Goal: Task Accomplishment & Management: Manage account settings

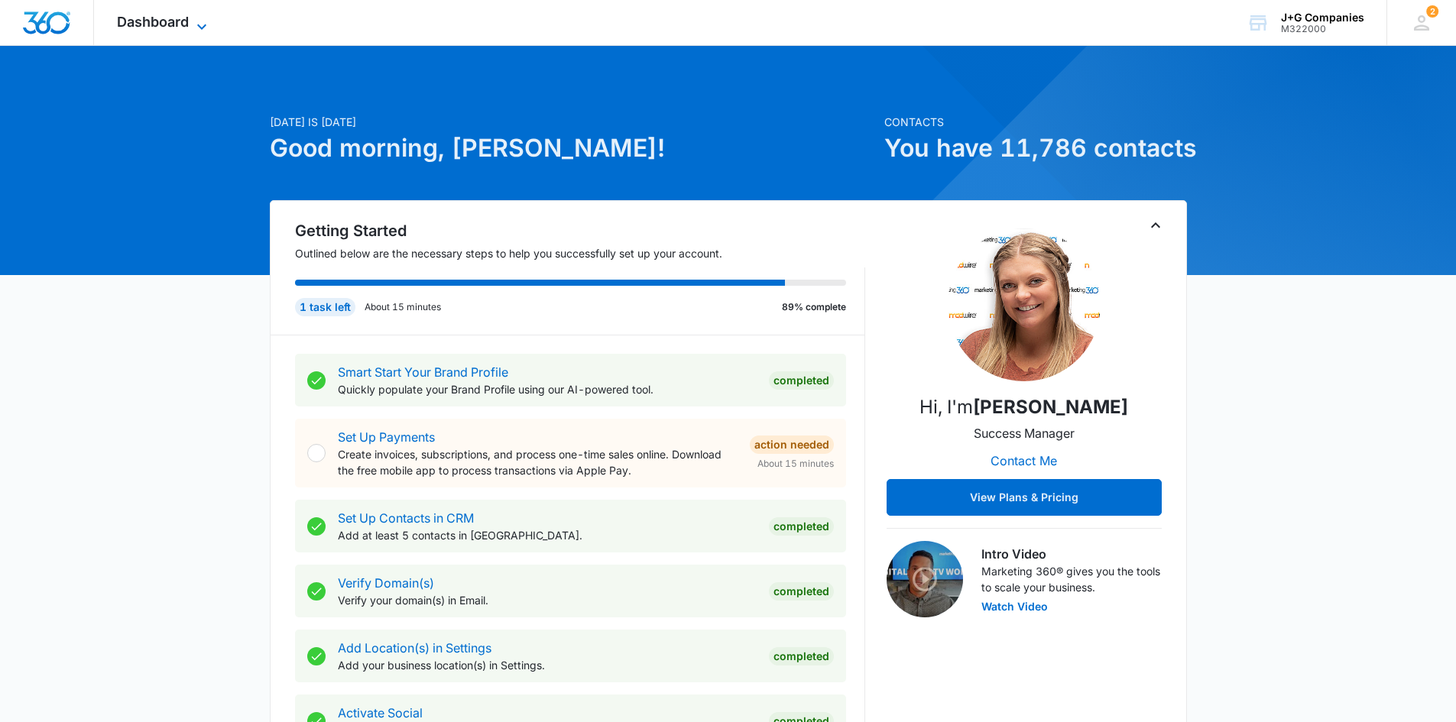
click at [167, 28] on span "Dashboard" at bounding box center [153, 22] width 72 height 16
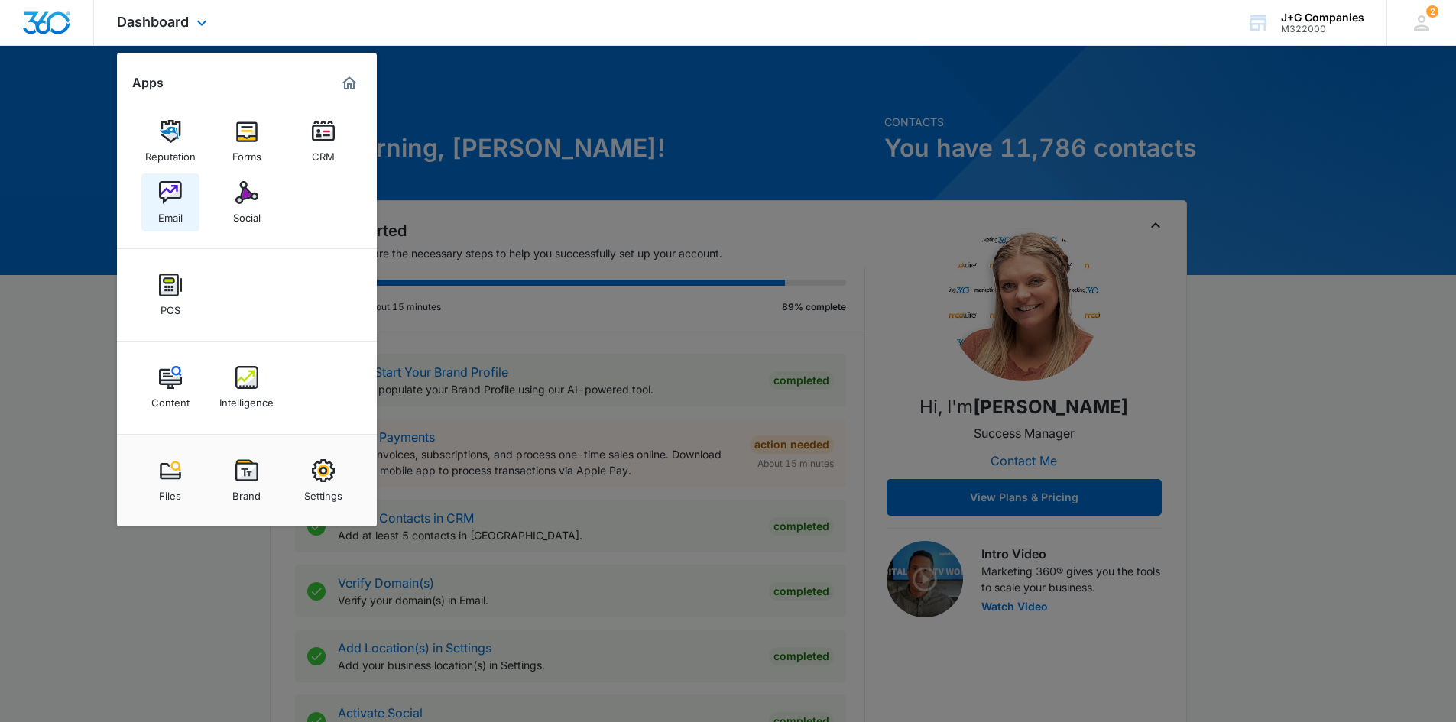
click at [170, 212] on div "Email" at bounding box center [170, 214] width 24 height 20
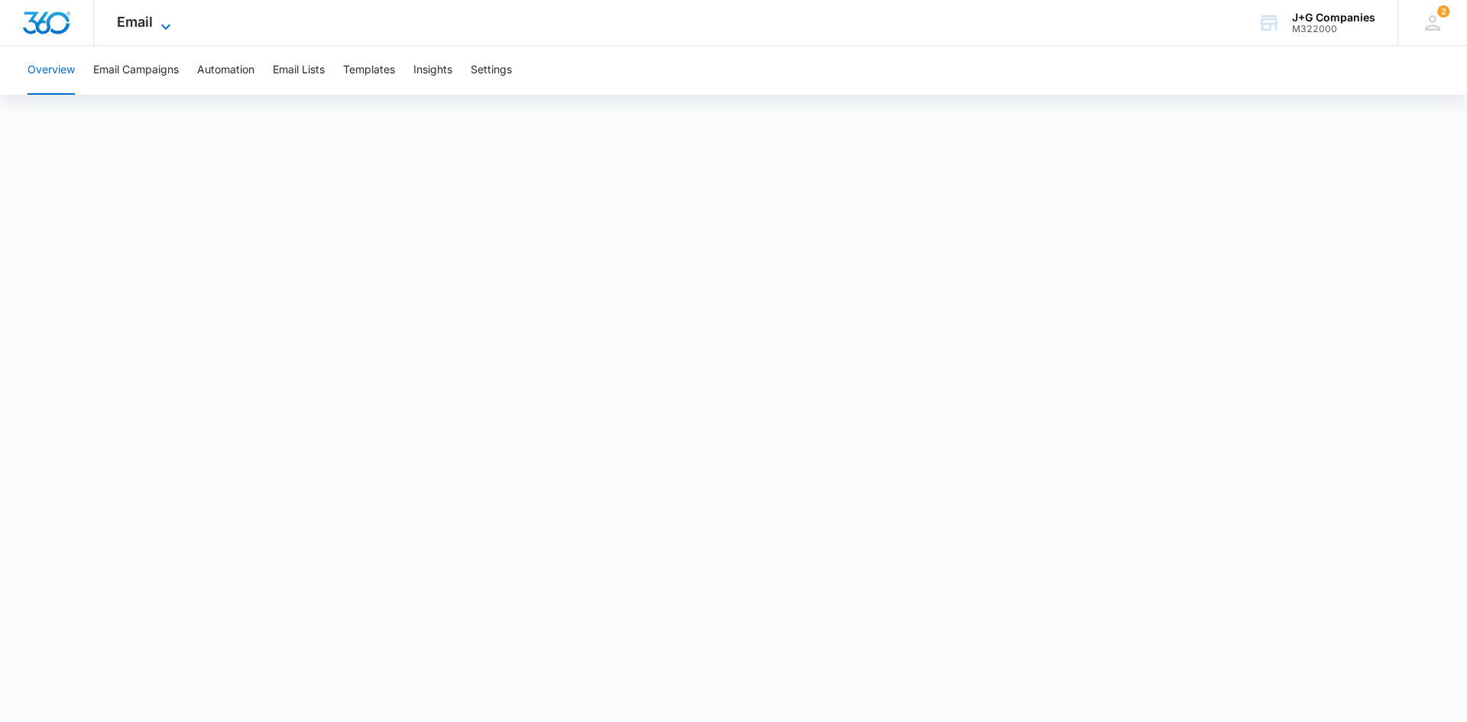
click at [164, 26] on icon at bounding box center [165, 26] width 9 height 5
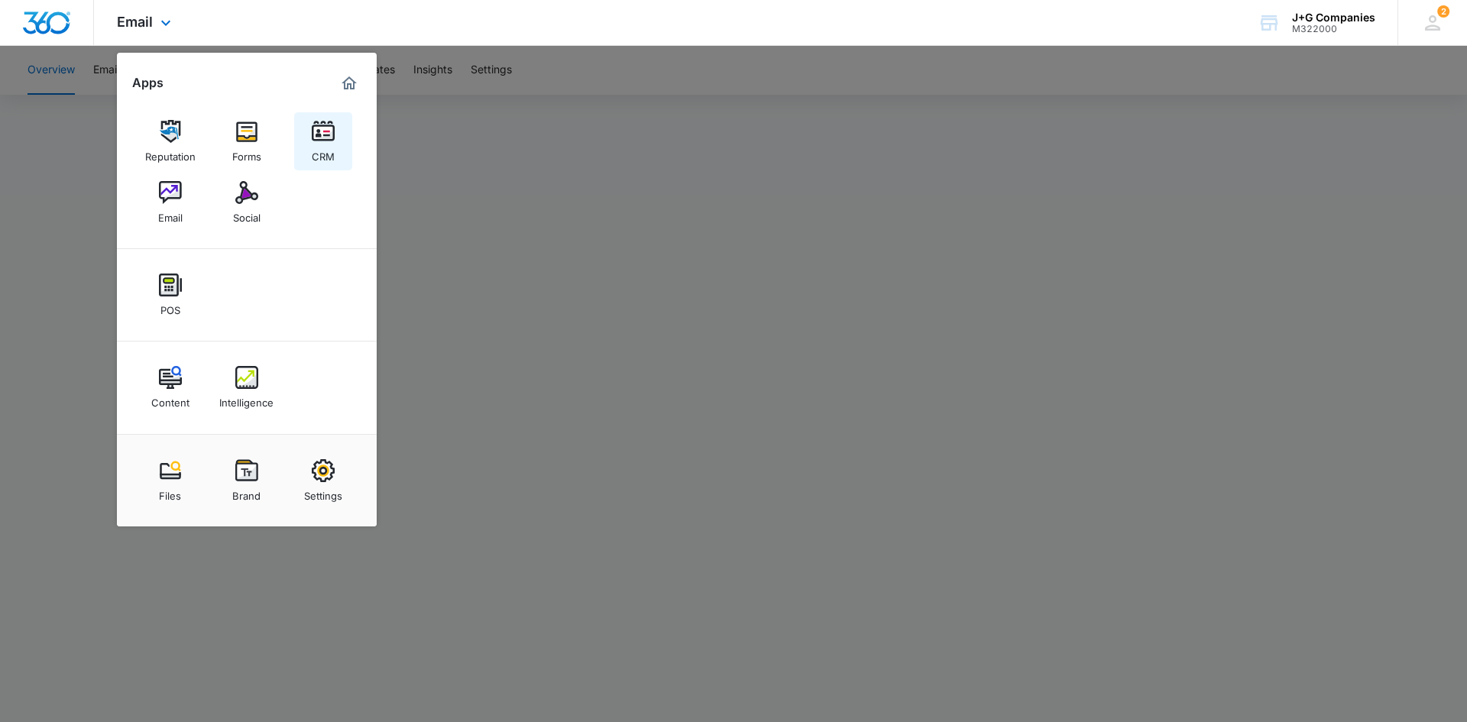
click at [328, 150] on div "CRM" at bounding box center [323, 153] width 23 height 20
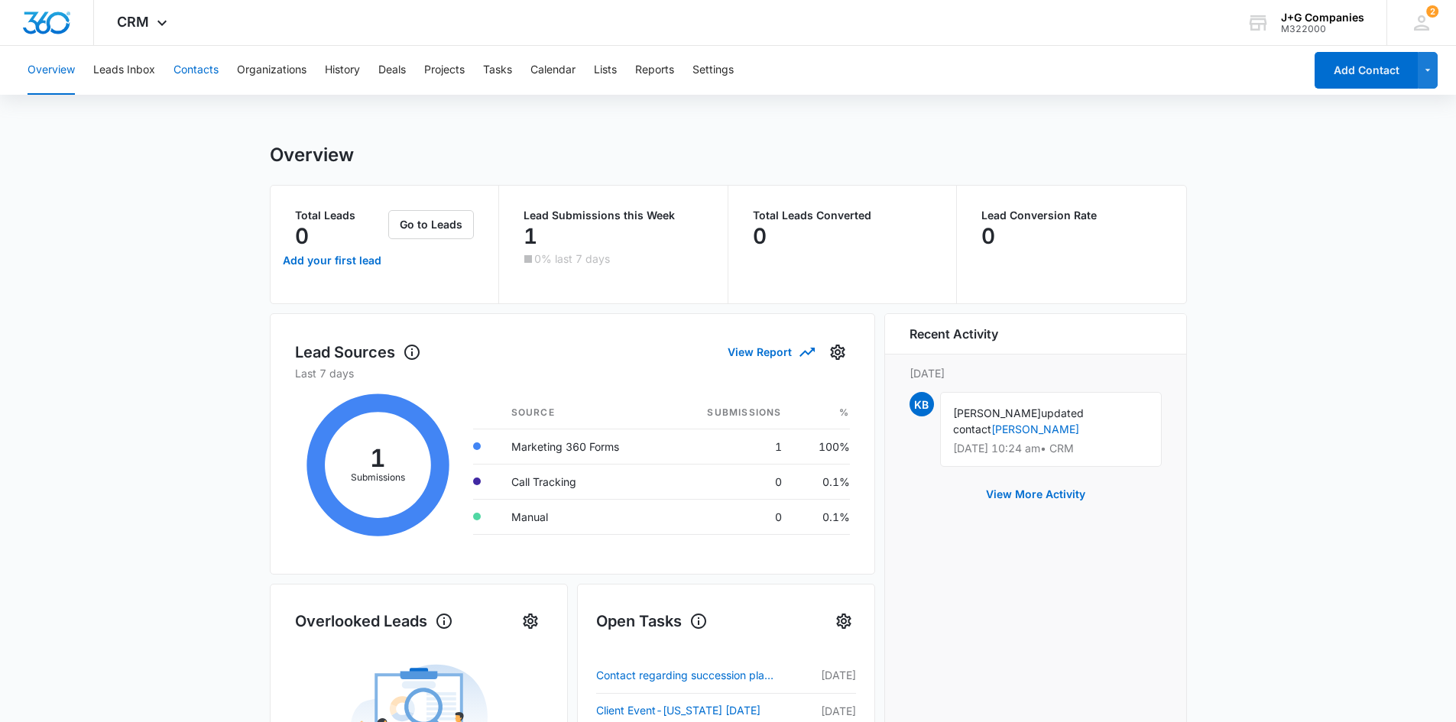
click at [186, 70] on button "Contacts" at bounding box center [195, 70] width 45 height 49
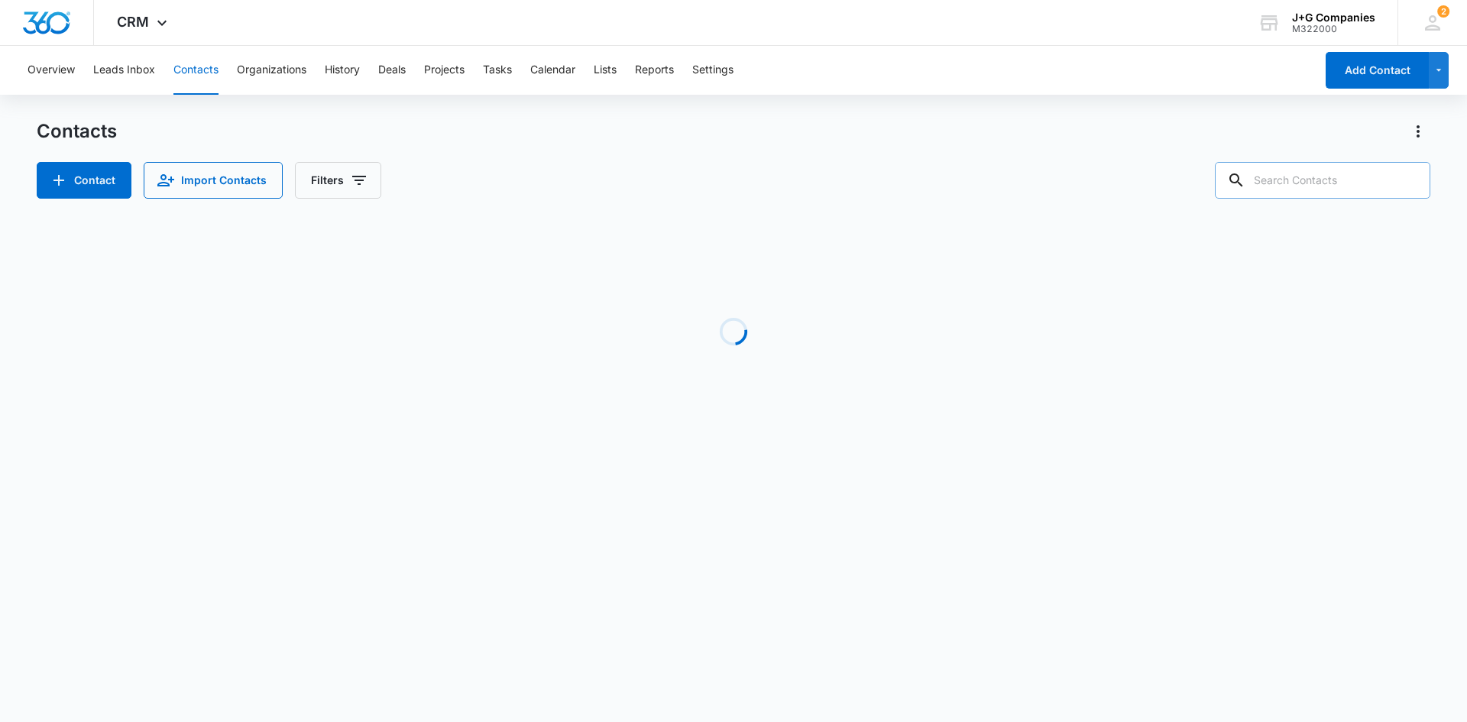
click at [1277, 182] on input "text" at bounding box center [1323, 180] width 216 height 37
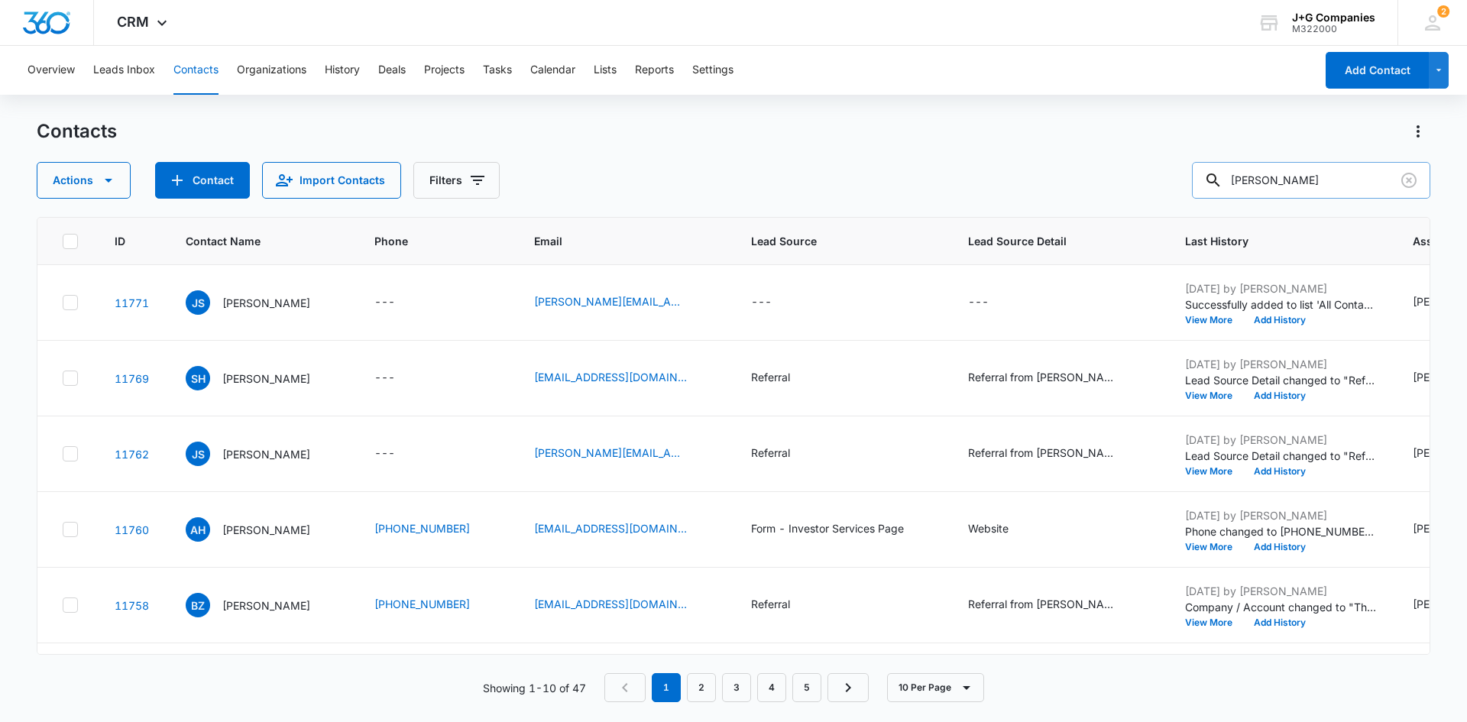
drag, startPoint x: 1290, startPoint y: 174, endPoint x: 1237, endPoint y: 179, distance: 52.9
click at [1237, 179] on div "[PERSON_NAME]" at bounding box center [1311, 180] width 238 height 37
type input "kcoyne"
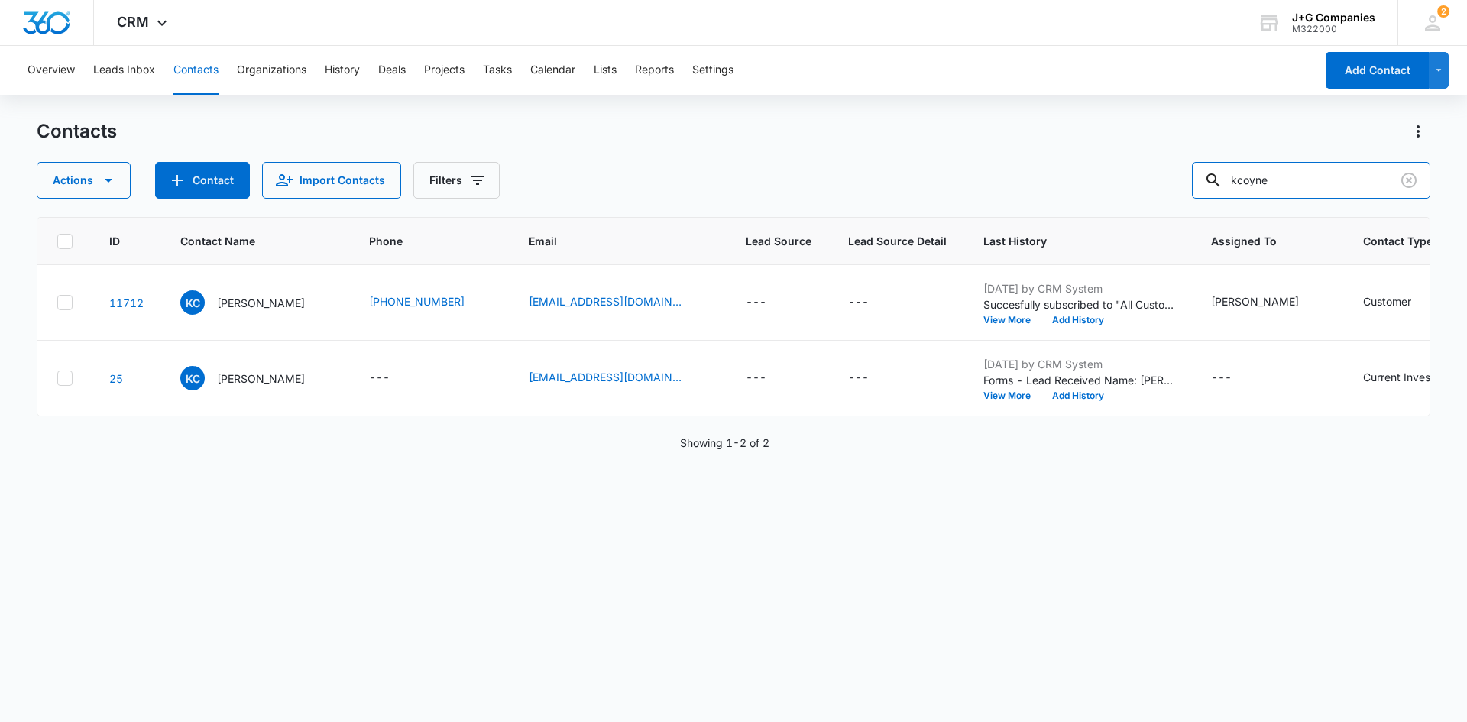
scroll to position [0, 2]
click at [233, 297] on p "[PERSON_NAME]" at bounding box center [264, 303] width 88 height 16
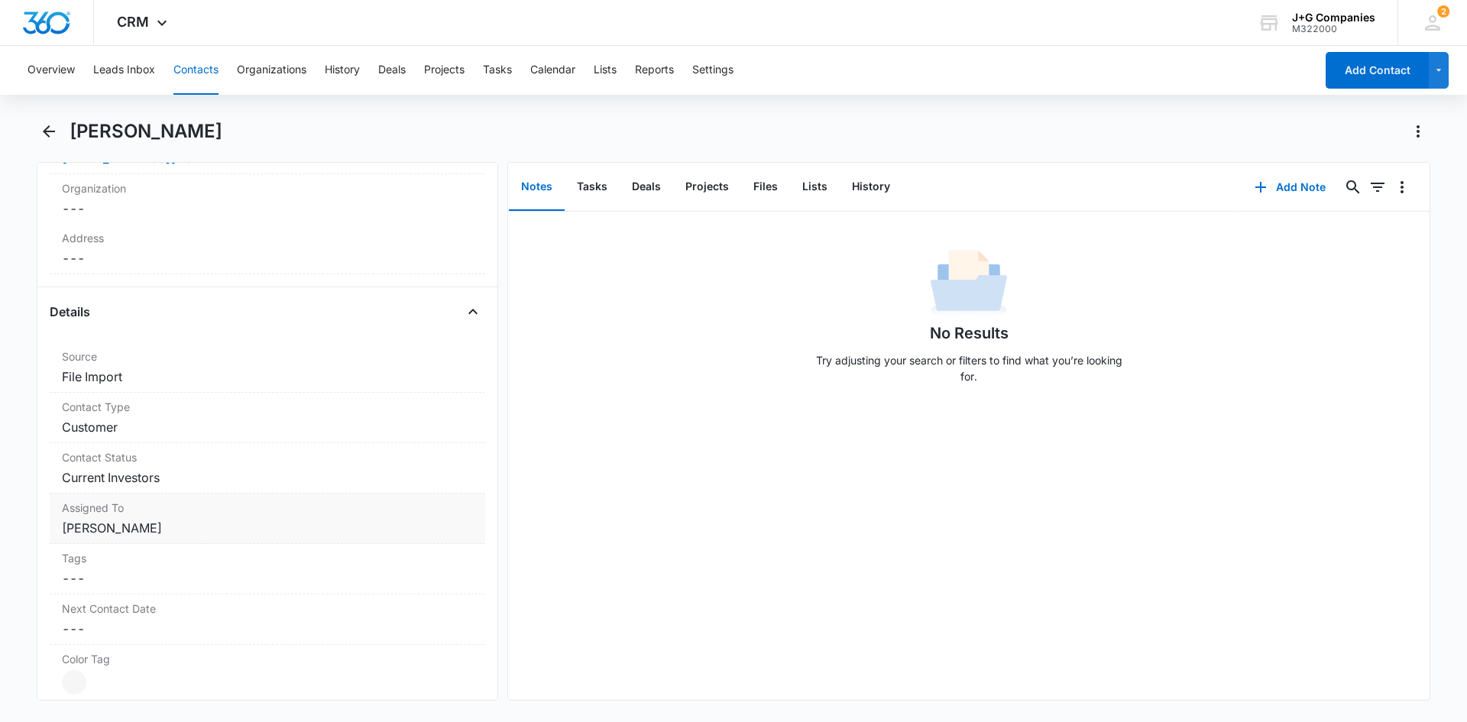
scroll to position [459, 0]
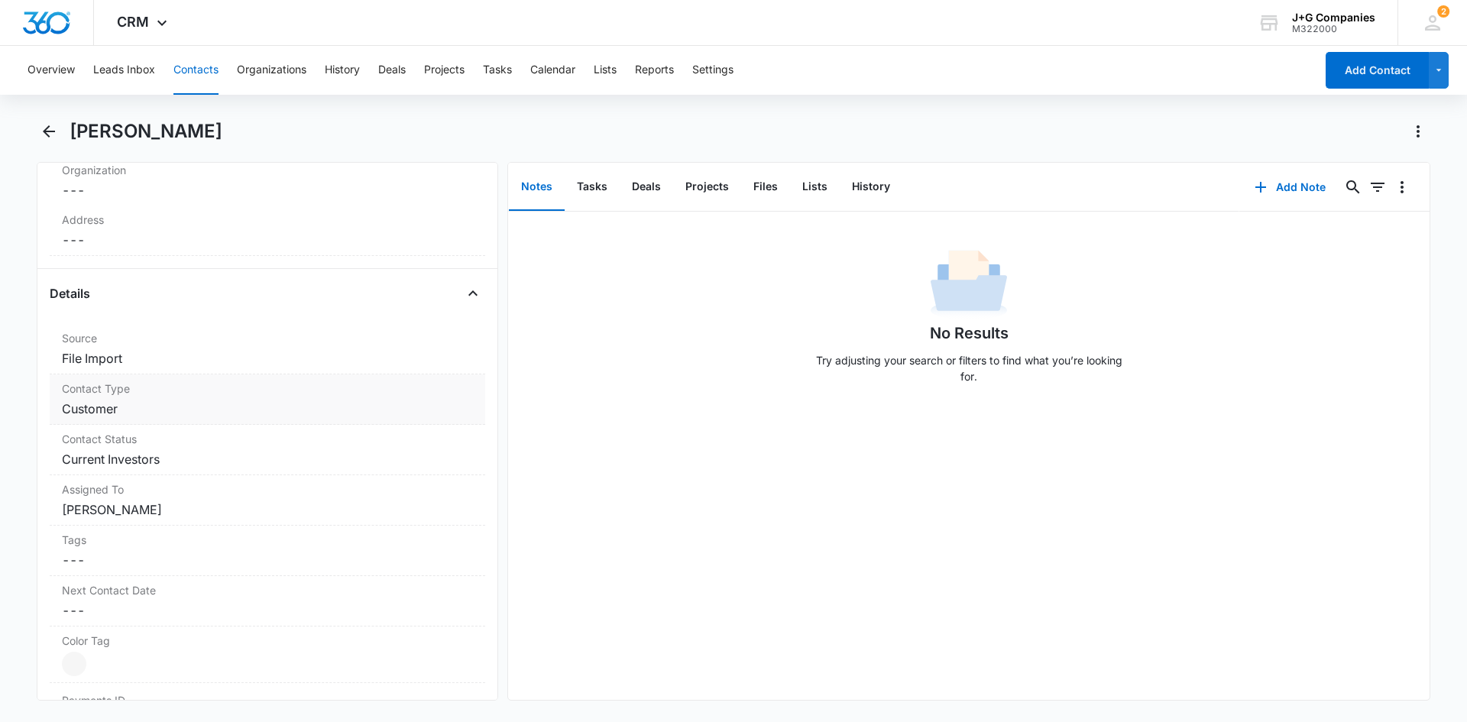
click at [179, 402] on dd "Cancel Save Changes Customer" at bounding box center [267, 409] width 411 height 18
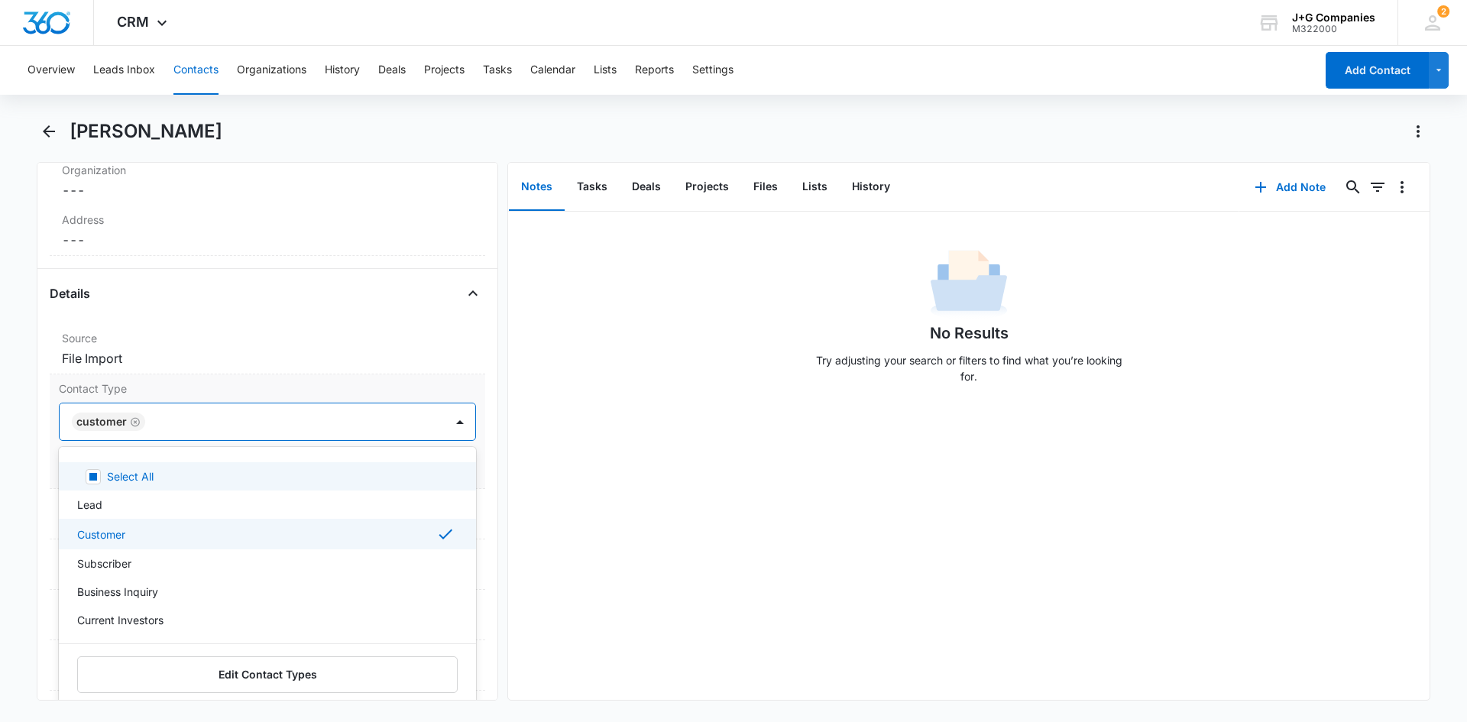
click at [418, 424] on div "Customer" at bounding box center [252, 422] width 385 height 37
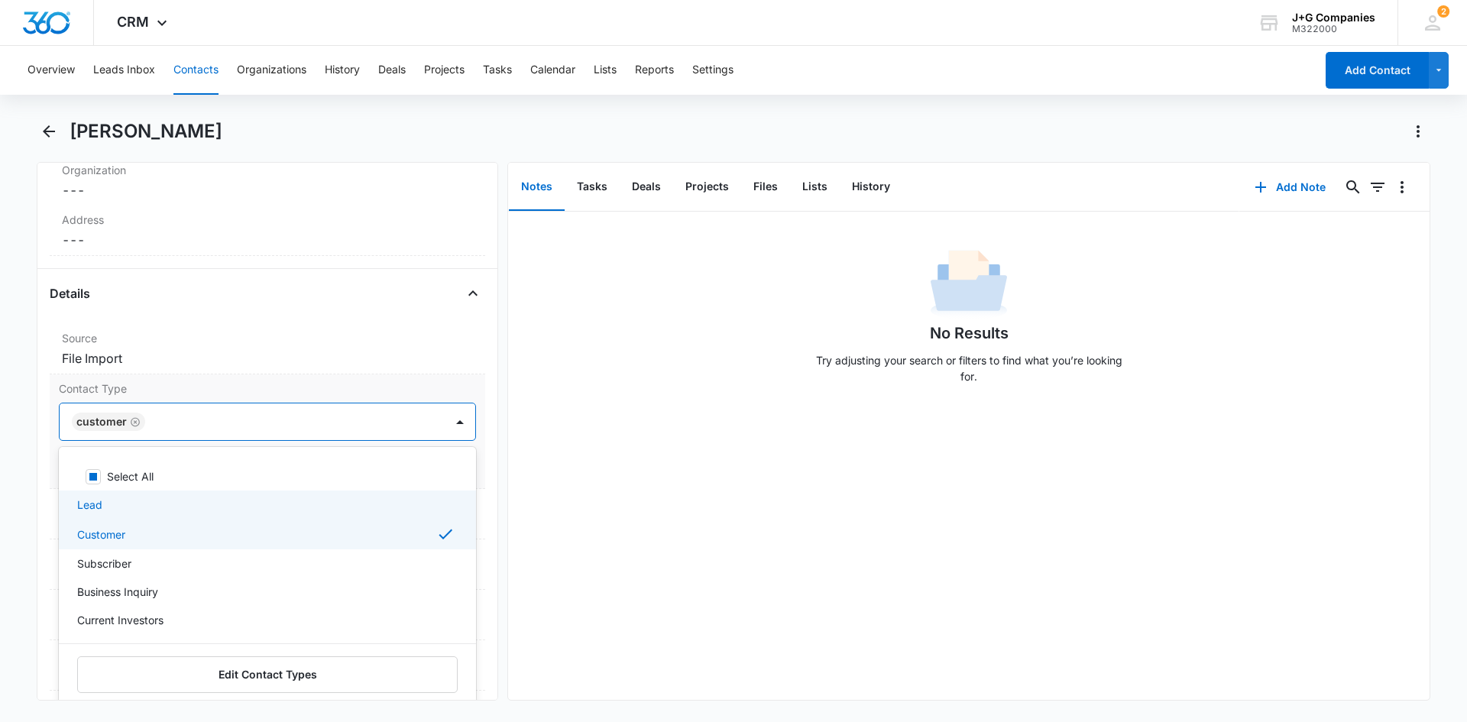
click at [149, 497] on div "Lead" at bounding box center [266, 505] width 378 height 16
click at [181, 423] on icon "Remove Customer" at bounding box center [183, 421] width 9 height 9
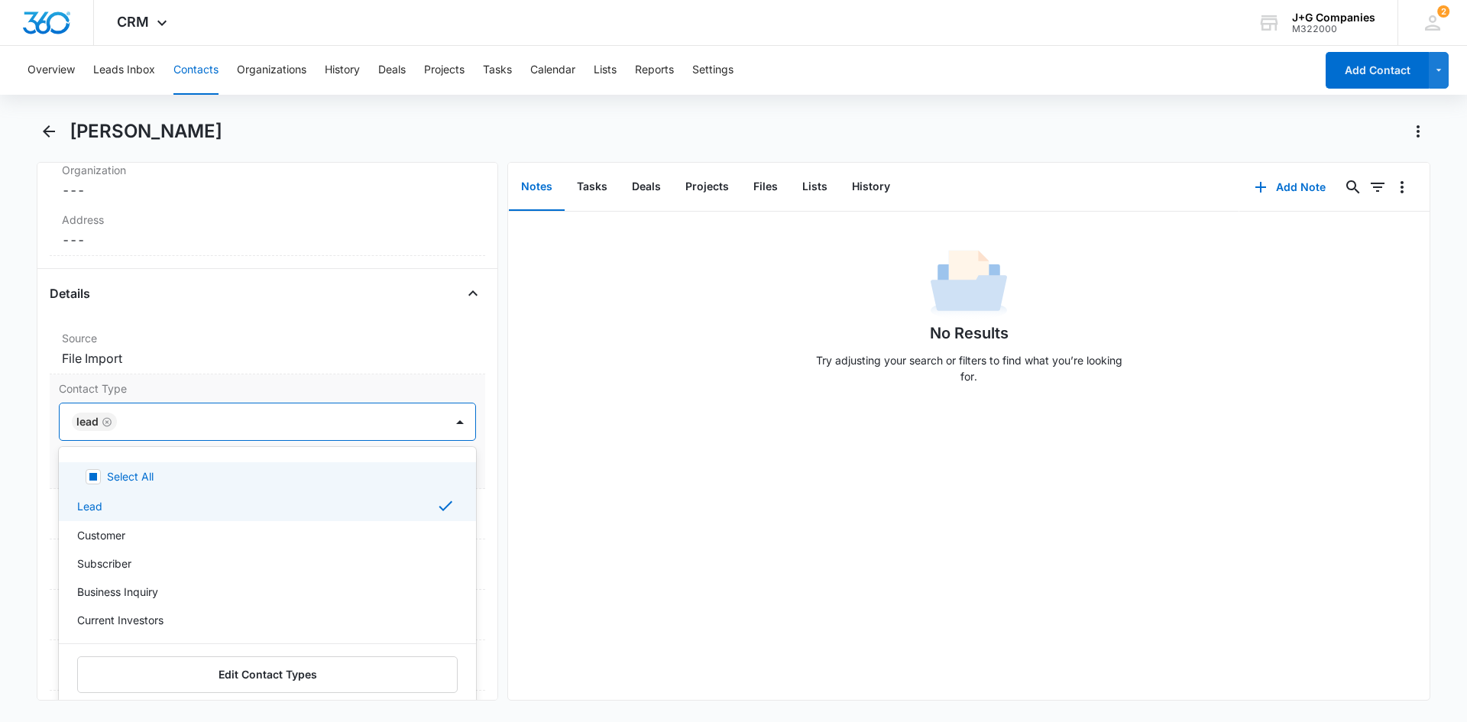
click at [310, 403] on div "Lead" at bounding box center [267, 422] width 417 height 38
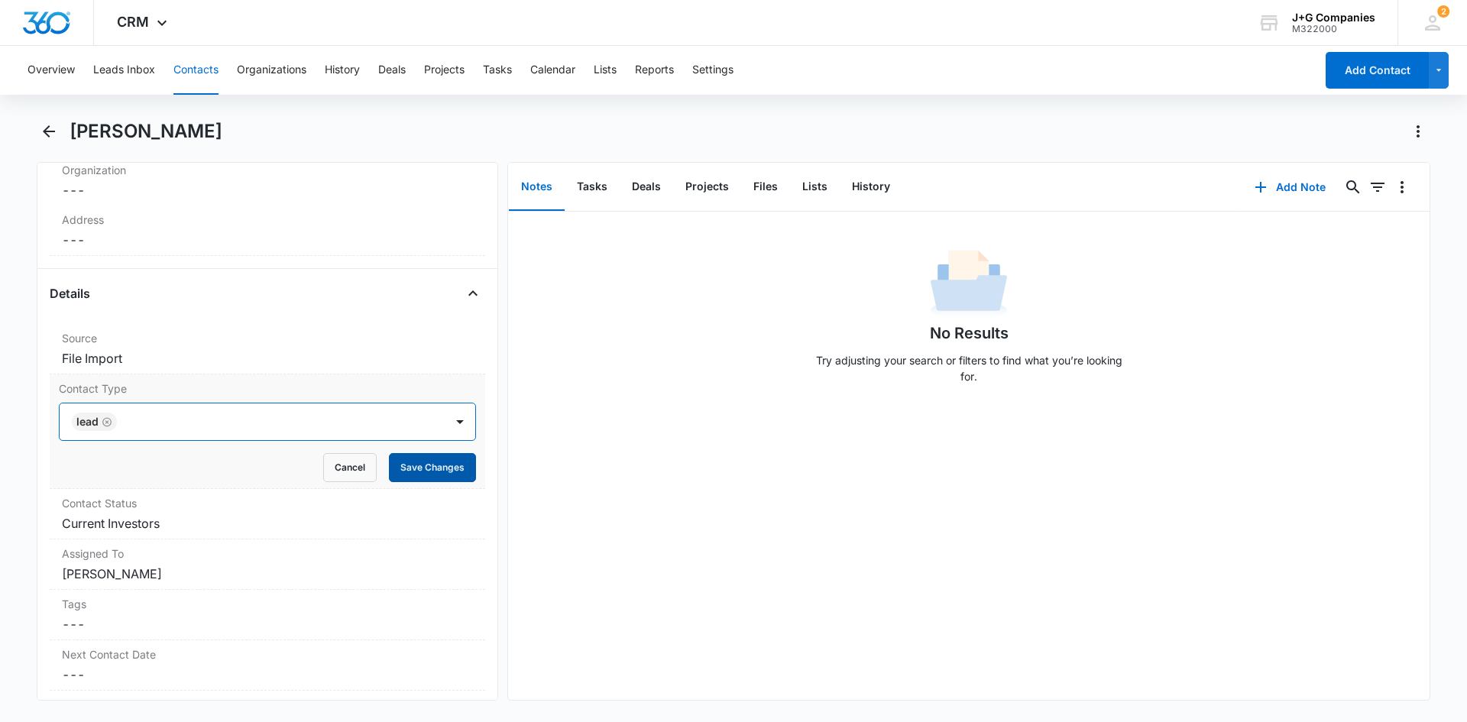
click at [405, 466] on button "Save Changes" at bounding box center [432, 467] width 87 height 29
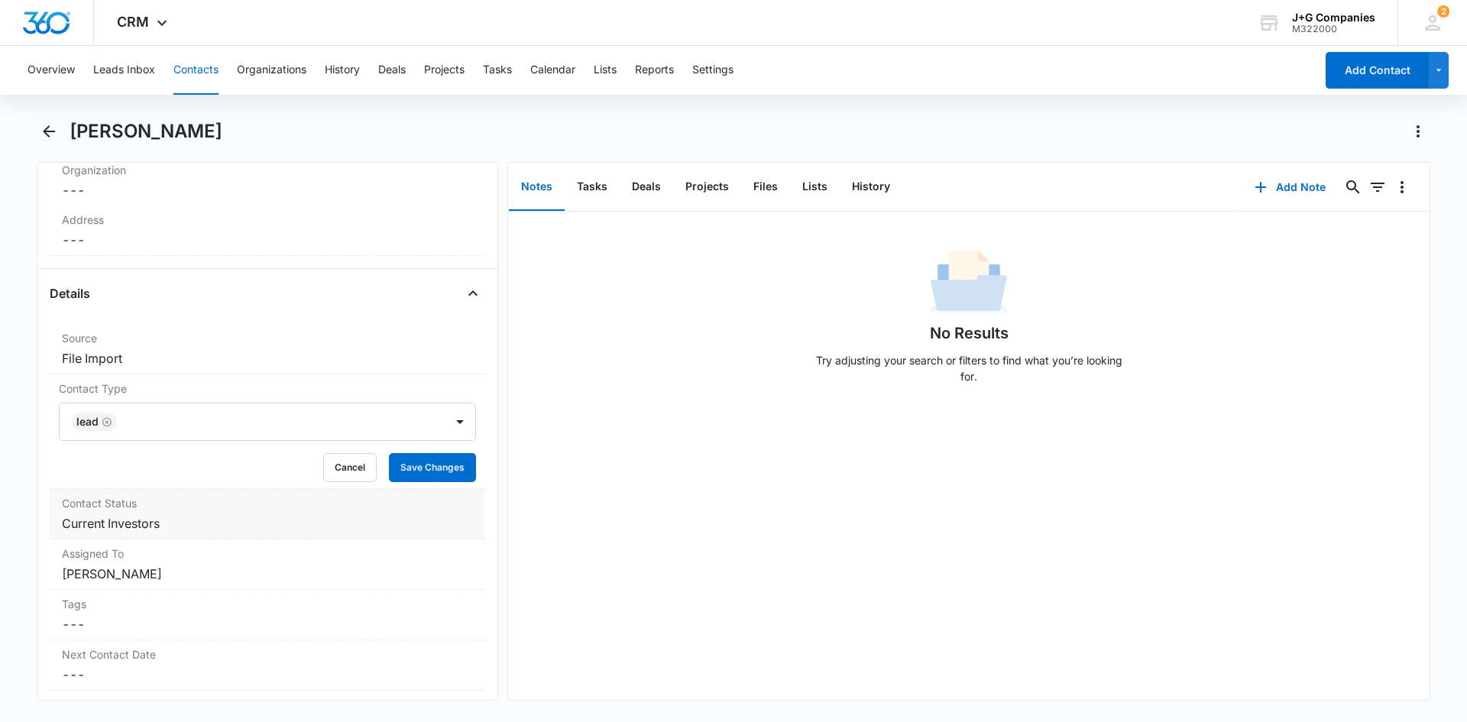
click at [174, 514] on div "Contact Status Cancel Save Changes Current Investors" at bounding box center [268, 514] width 436 height 50
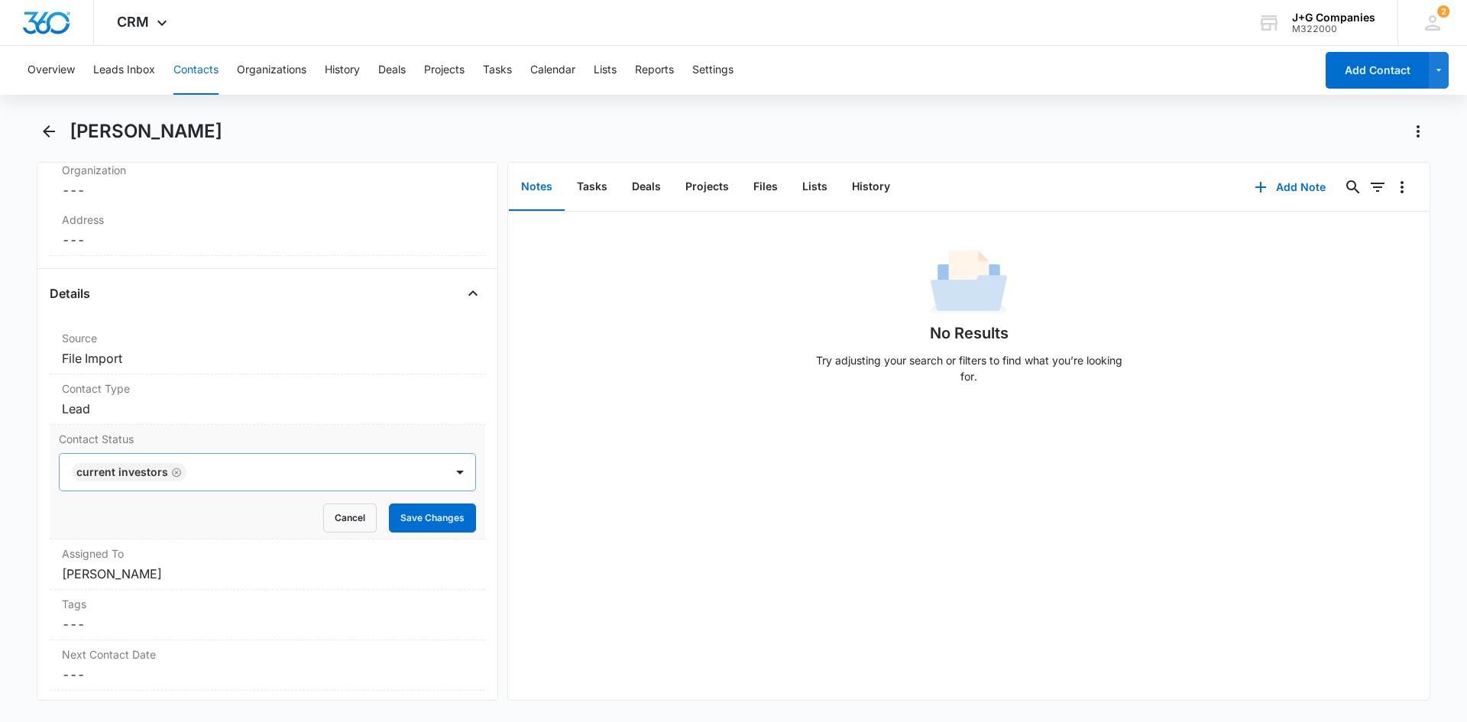
click at [175, 473] on icon "Remove Current Investors" at bounding box center [176, 472] width 11 height 11
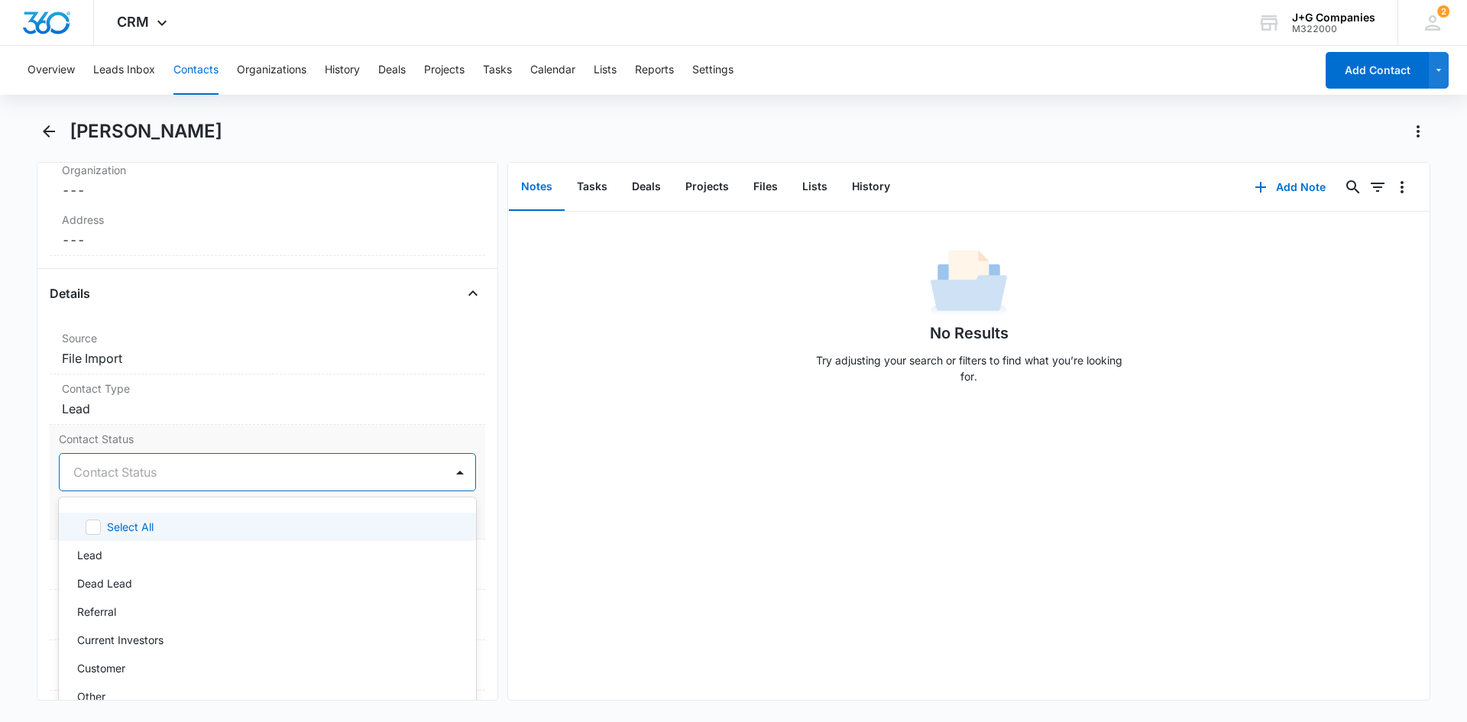
click at [184, 473] on div at bounding box center [249, 472] width 352 height 21
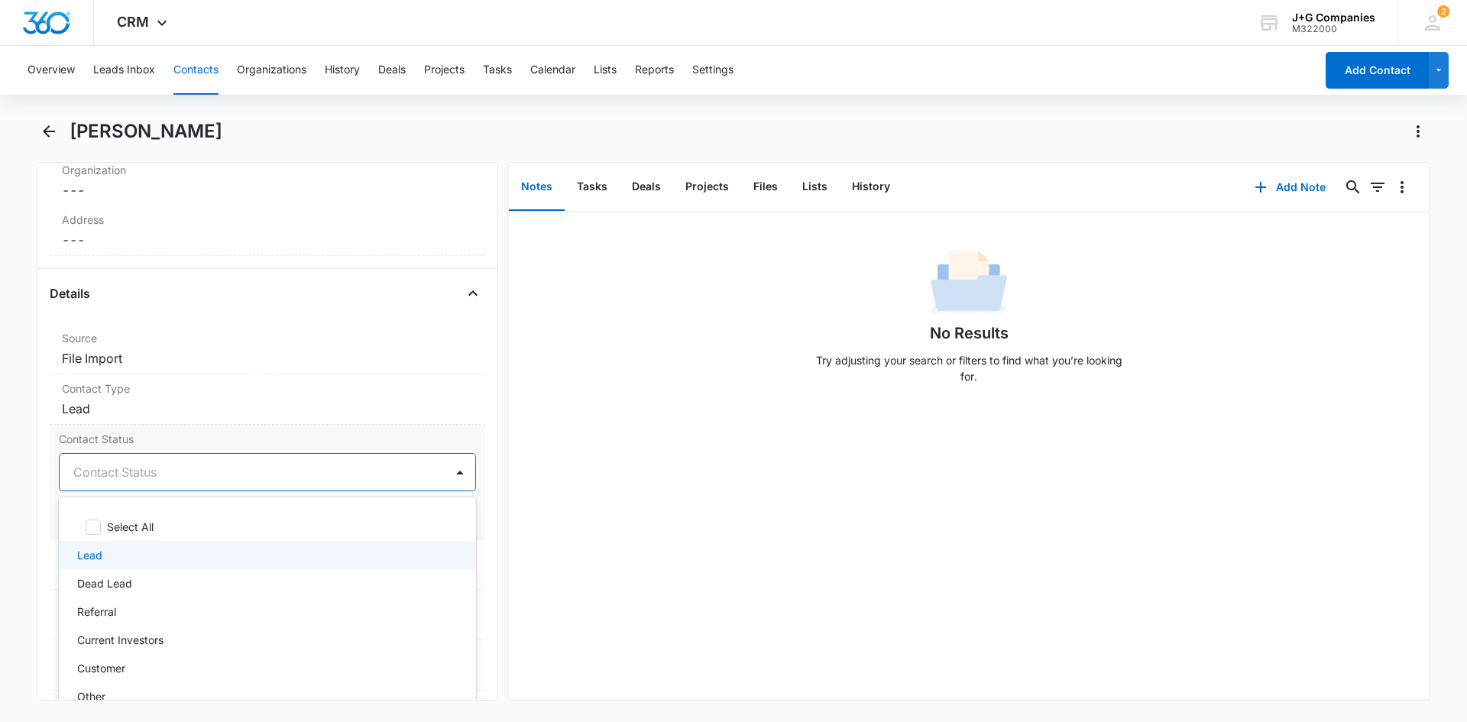
click at [167, 554] on div "Lead" at bounding box center [266, 555] width 378 height 16
click at [380, 449] on div "Contact Status option Lead, selected. 7 results available. Use Up and Down to c…" at bounding box center [268, 482] width 436 height 115
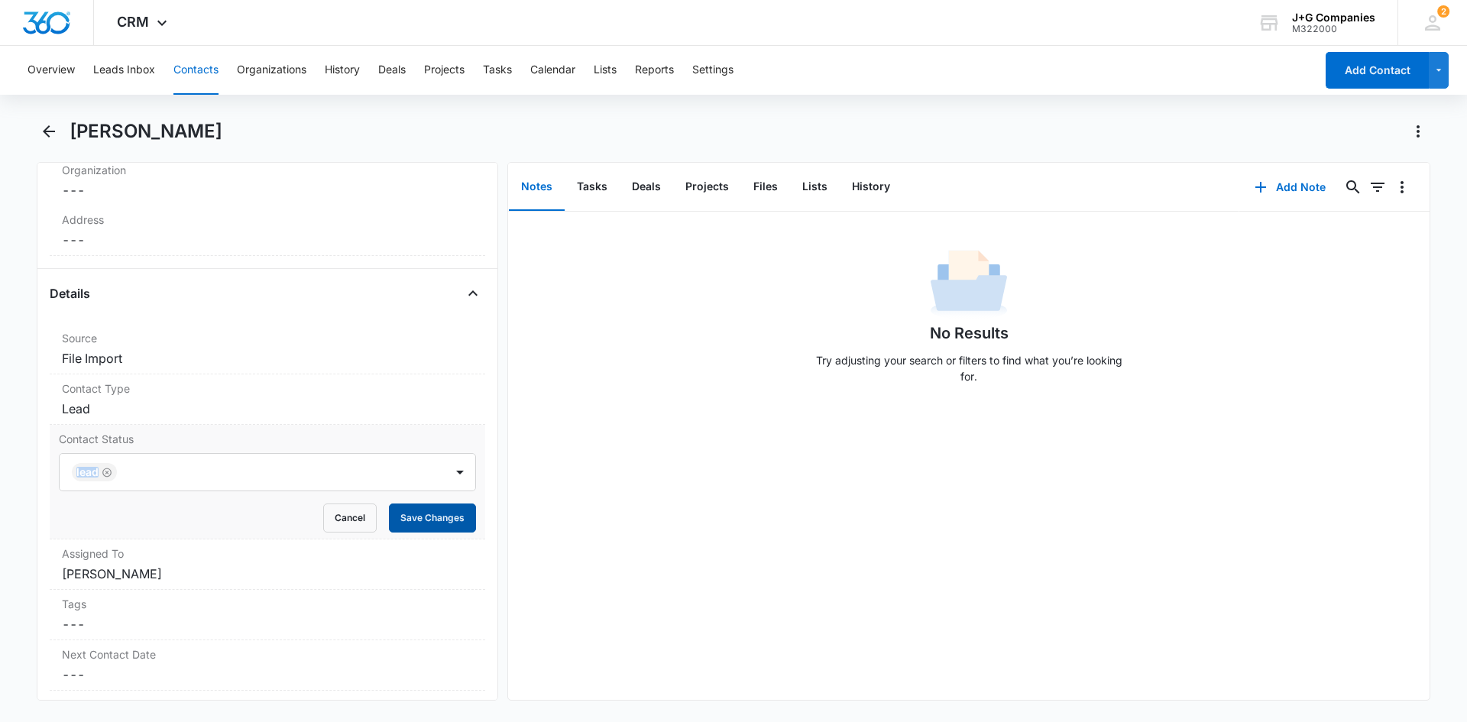
click at [399, 516] on button "Save Changes" at bounding box center [432, 518] width 87 height 29
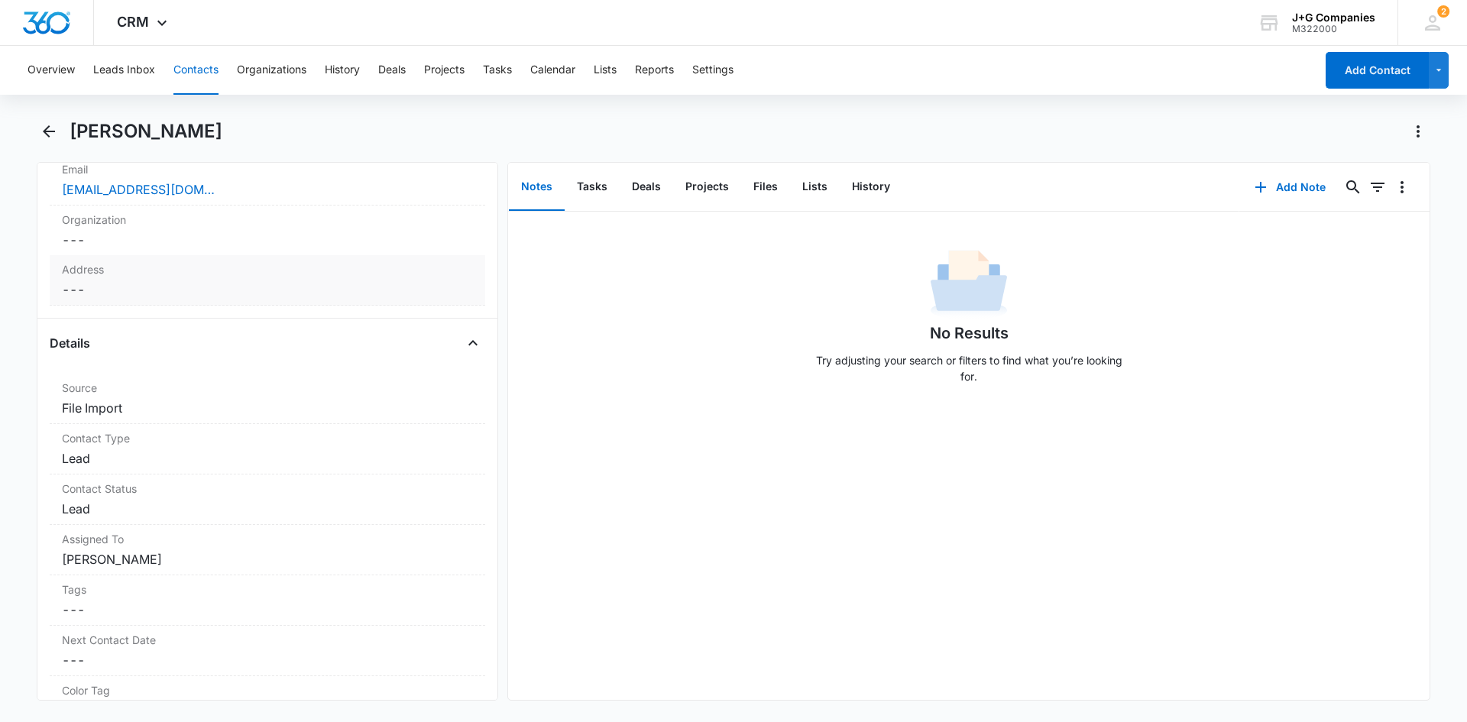
scroll to position [382, 0]
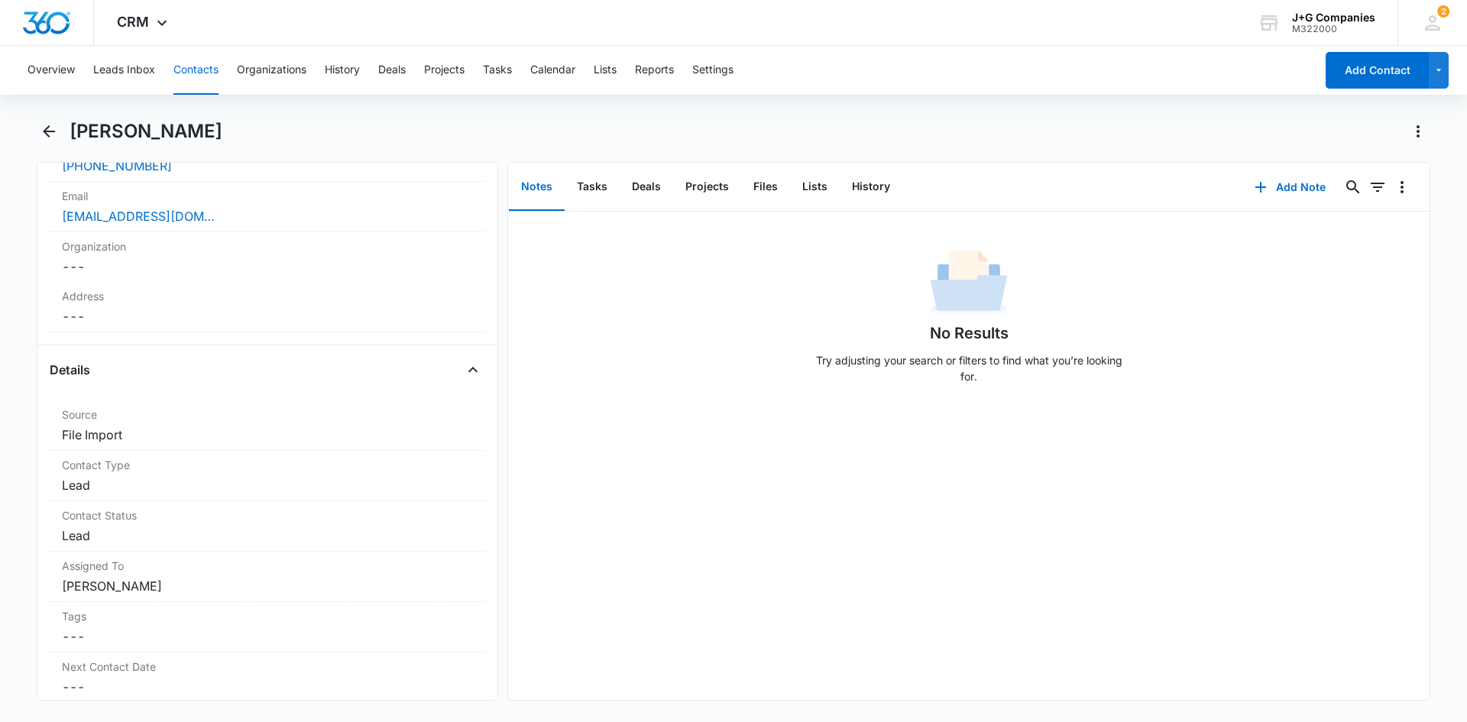
click at [201, 70] on button "Contacts" at bounding box center [195, 70] width 45 height 49
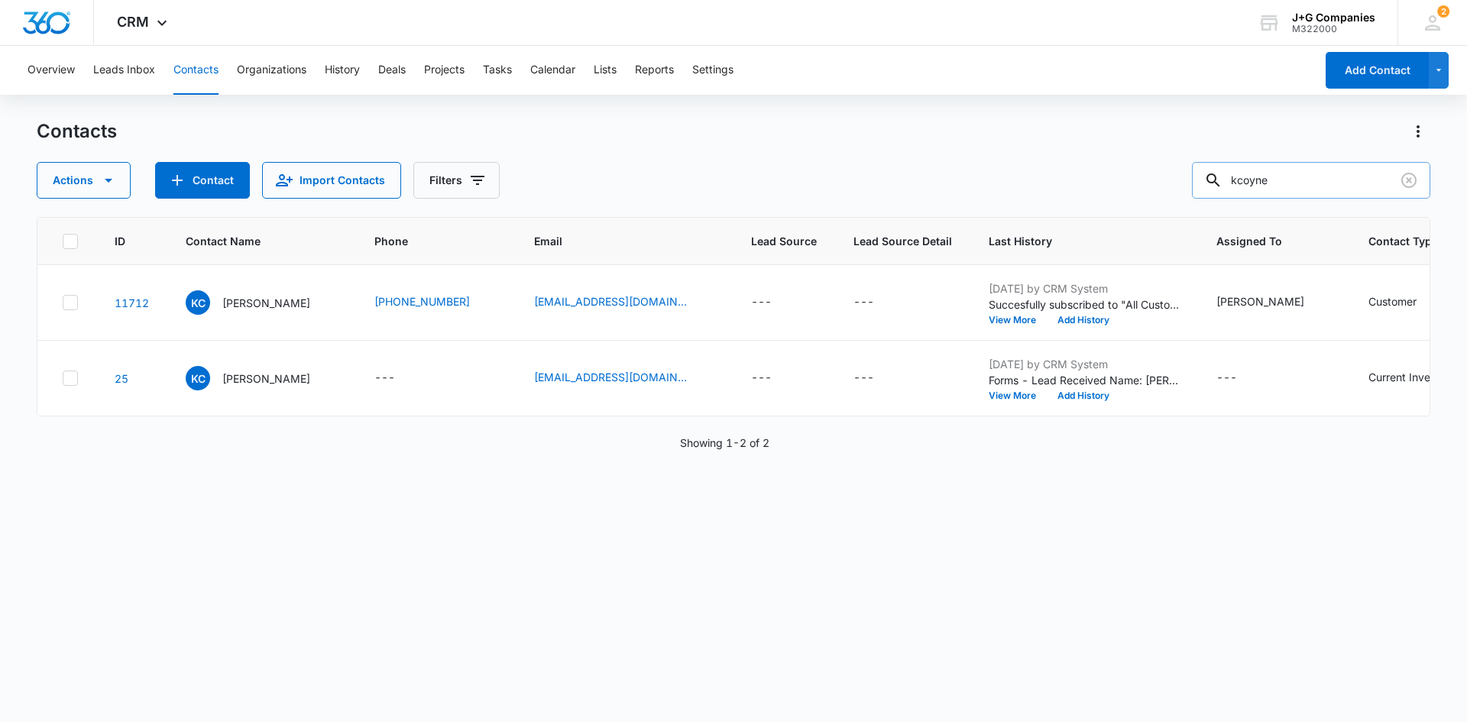
click at [1291, 186] on input "kcoyne" at bounding box center [1311, 180] width 238 height 37
click at [1403, 182] on icon "Clear" at bounding box center [1409, 180] width 15 height 15
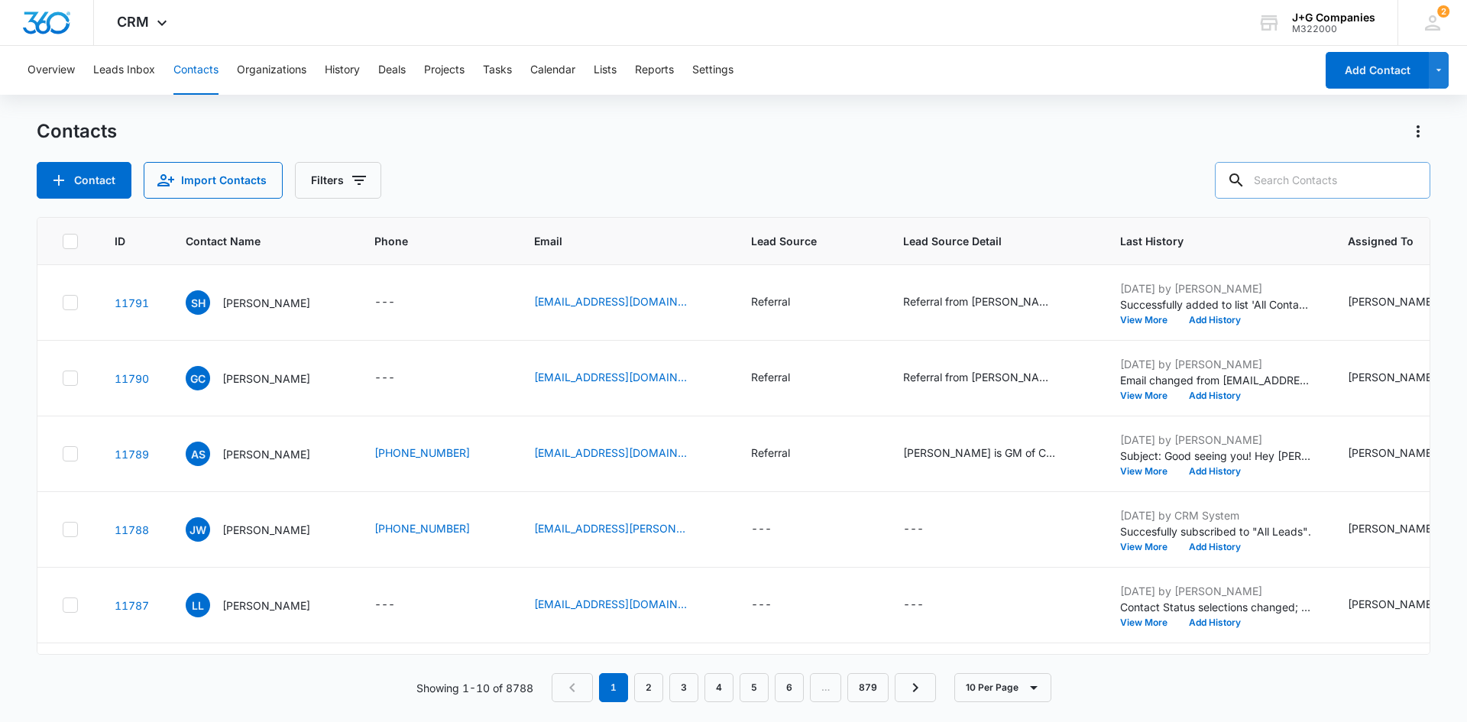
click at [1314, 185] on input "text" at bounding box center [1323, 180] width 216 height 37
type input "kcoyne"
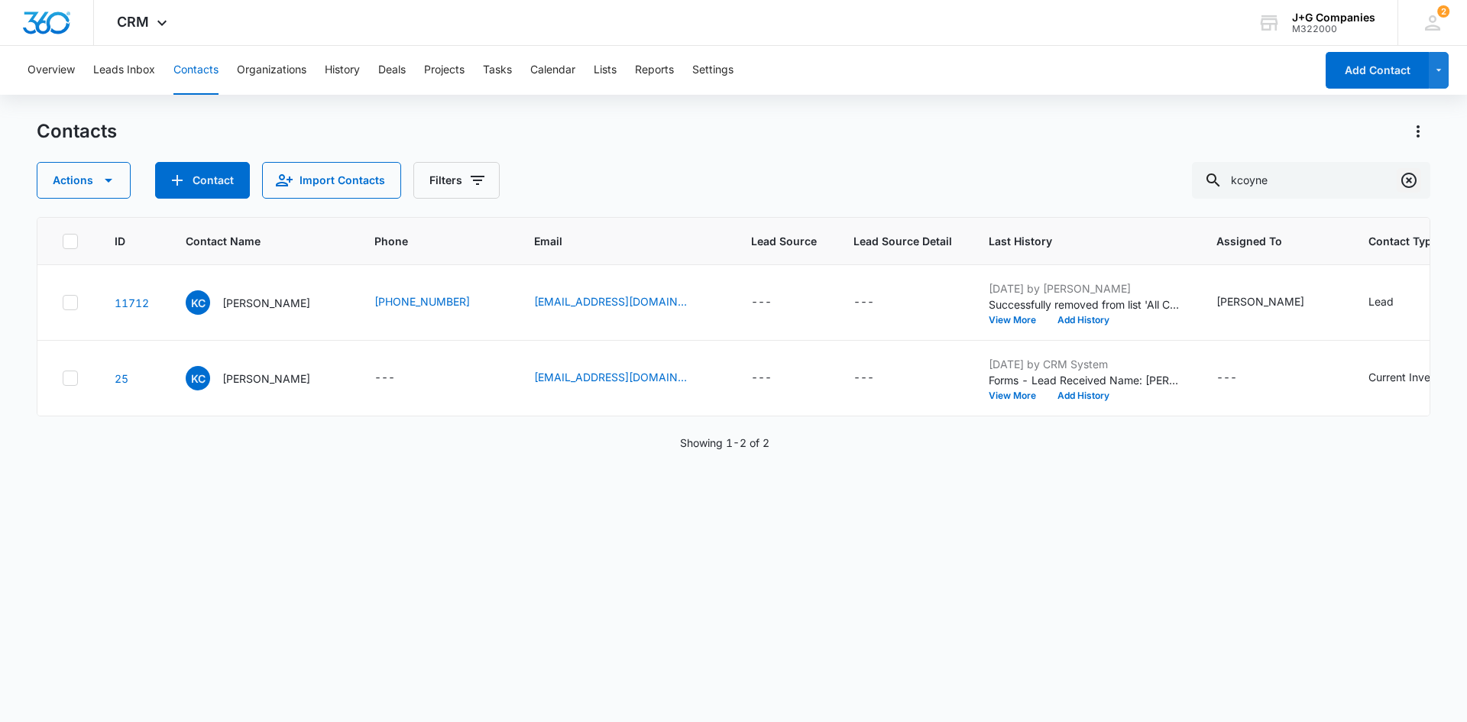
click at [1408, 180] on icon "Clear" at bounding box center [1409, 180] width 15 height 15
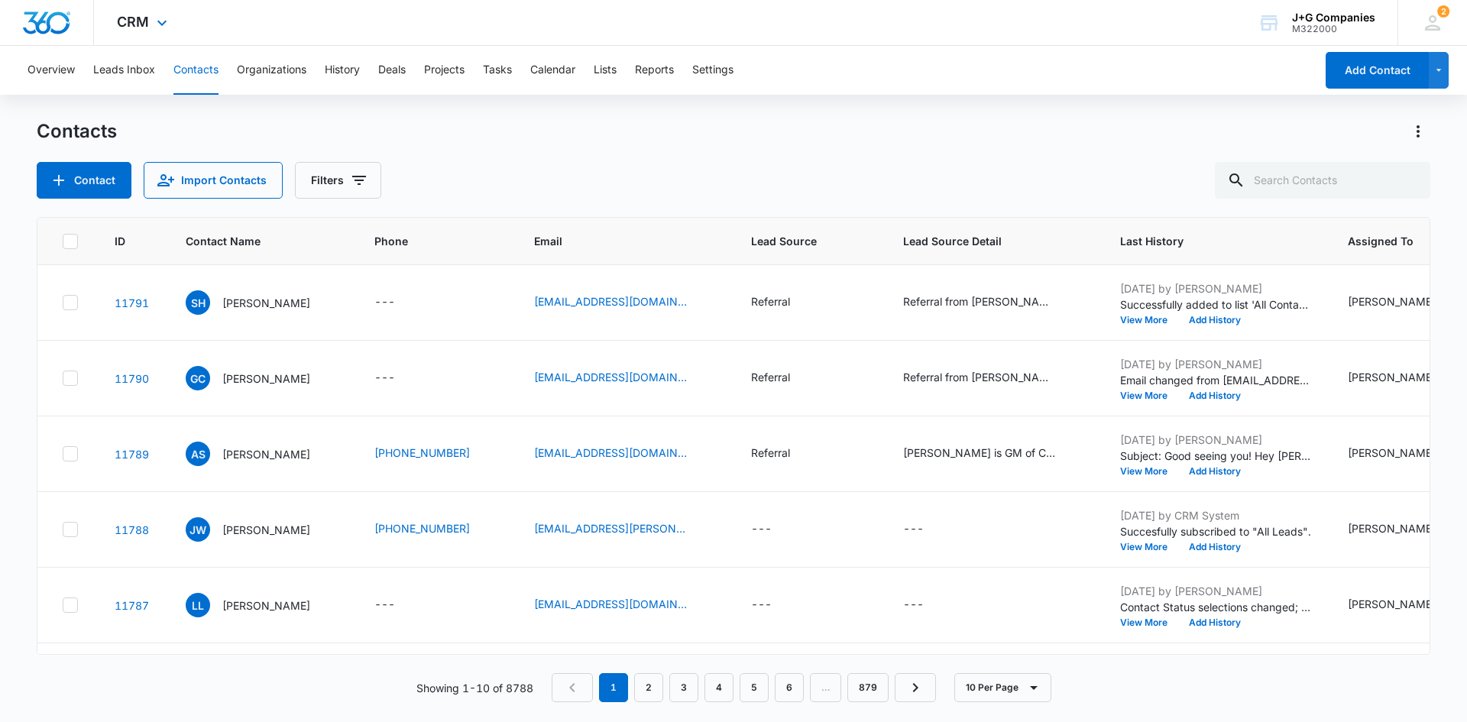
click at [149, 25] on div "CRM Apps Reputation Forms CRM Email Social POS Content Intelligence Files Brand…" at bounding box center [144, 22] width 100 height 45
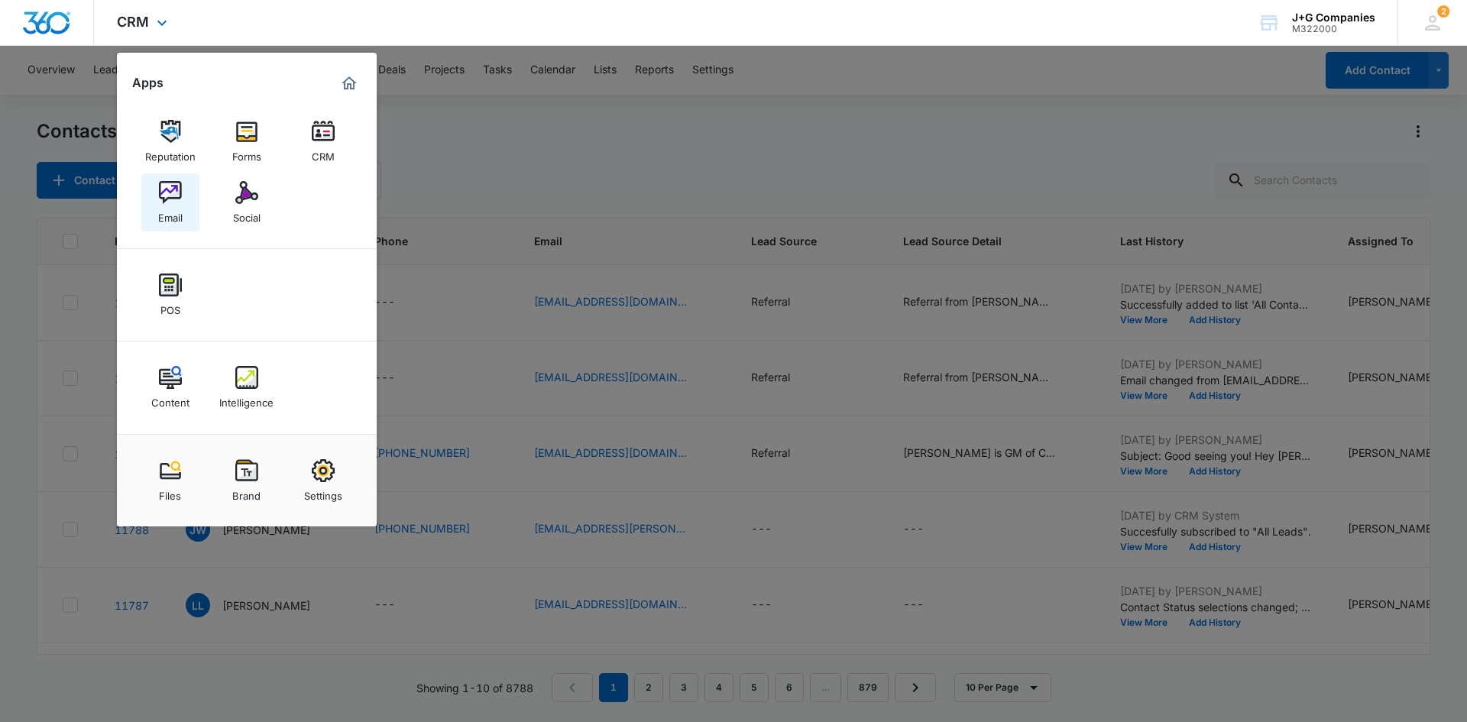
click at [173, 187] on img at bounding box center [170, 192] width 23 height 23
